Goal: Task Accomplishment & Management: Use online tool/utility

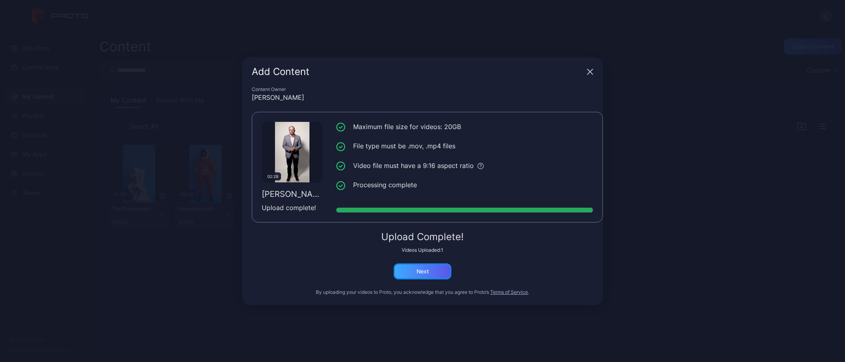
click at [426, 274] on div "Next" at bounding box center [422, 271] width 12 height 6
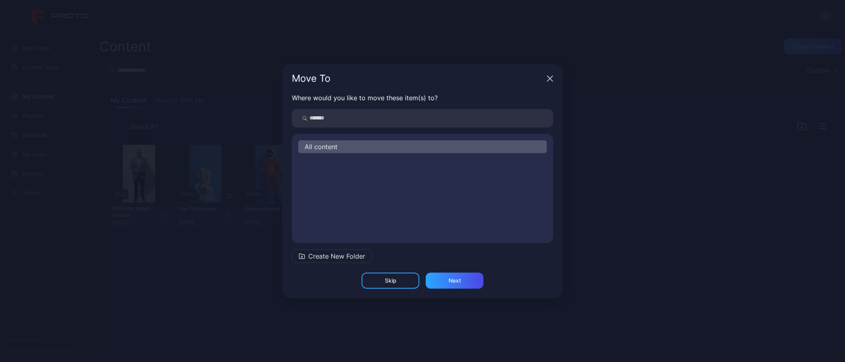
click at [341, 252] on span "Create New Folder" at bounding box center [336, 256] width 57 height 10
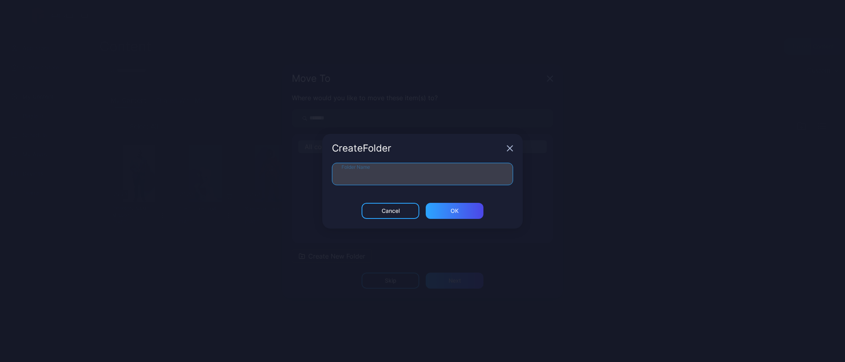
click at [384, 180] on input "Folder Name" at bounding box center [422, 174] width 181 height 22
type input "*"
type input "*****"
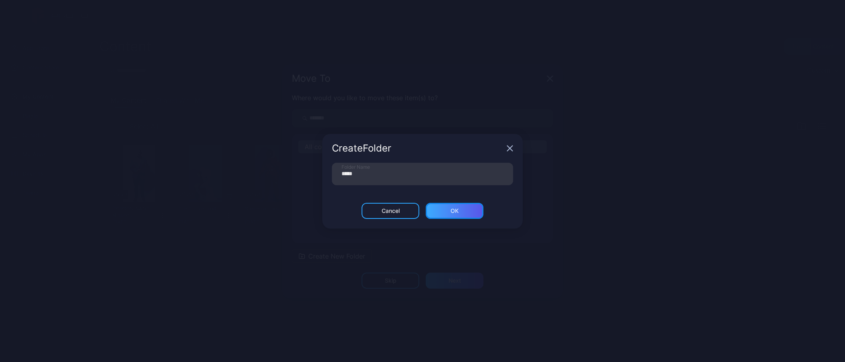
click at [441, 207] on div "ОК" at bounding box center [455, 211] width 58 height 16
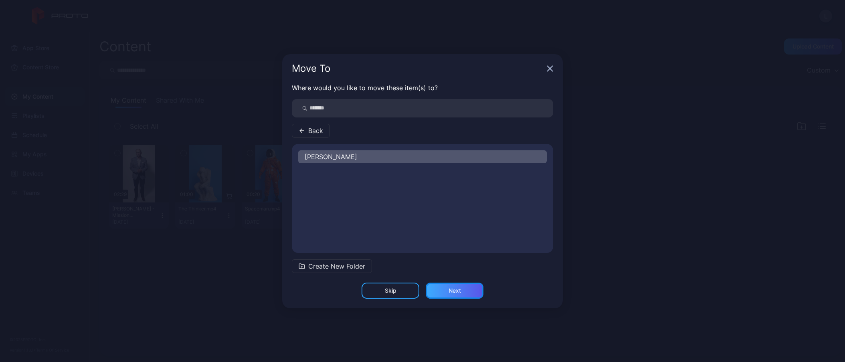
click at [467, 294] on div "Next" at bounding box center [455, 291] width 58 height 16
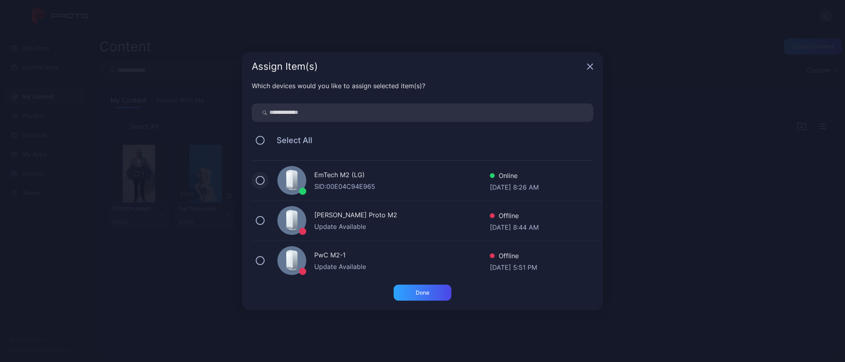
click at [260, 182] on button at bounding box center [260, 180] width 9 height 9
click at [438, 293] on div "Done" at bounding box center [423, 293] width 58 height 16
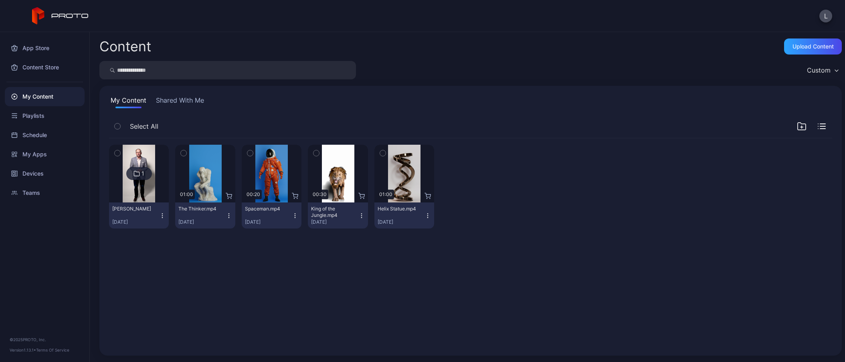
click at [132, 187] on img at bounding box center [139, 174] width 32 height 58
